Goal: Find specific page/section: Find specific page/section

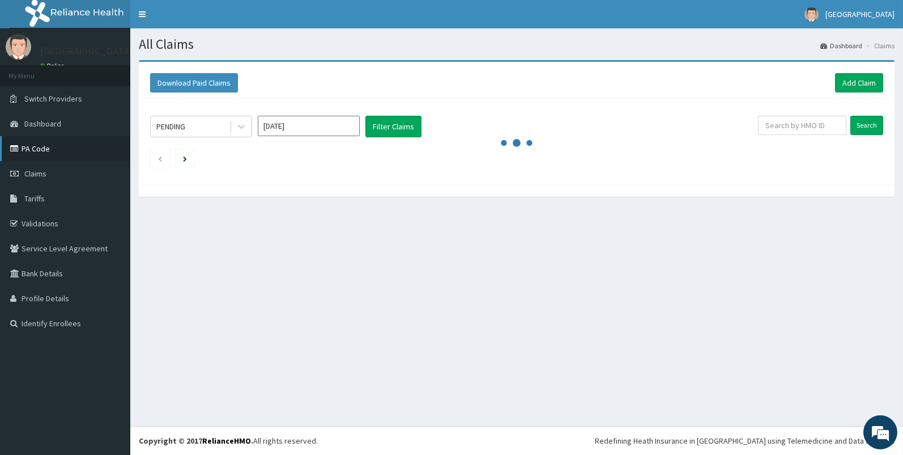
click at [43, 154] on link "PA Code" at bounding box center [65, 148] width 130 height 25
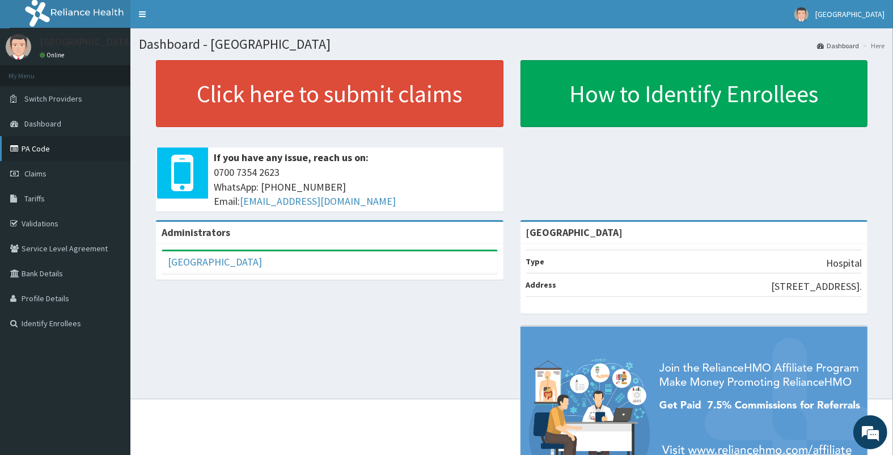
click at [82, 144] on link "PA Code" at bounding box center [65, 148] width 130 height 25
